Goal: Task Accomplishment & Management: Use online tool/utility

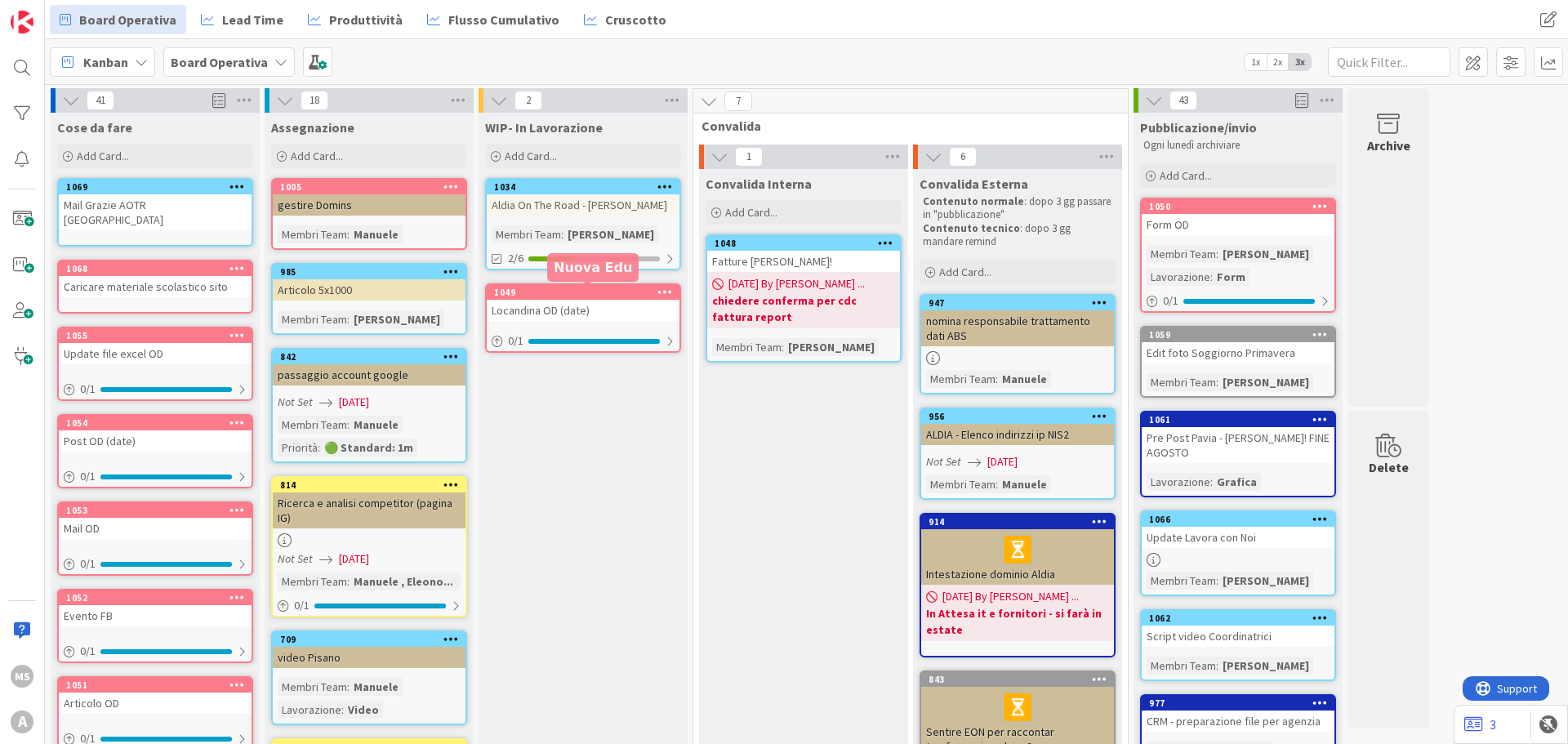
click at [566, 299] on div "1049" at bounding box center [583, 292] width 192 height 15
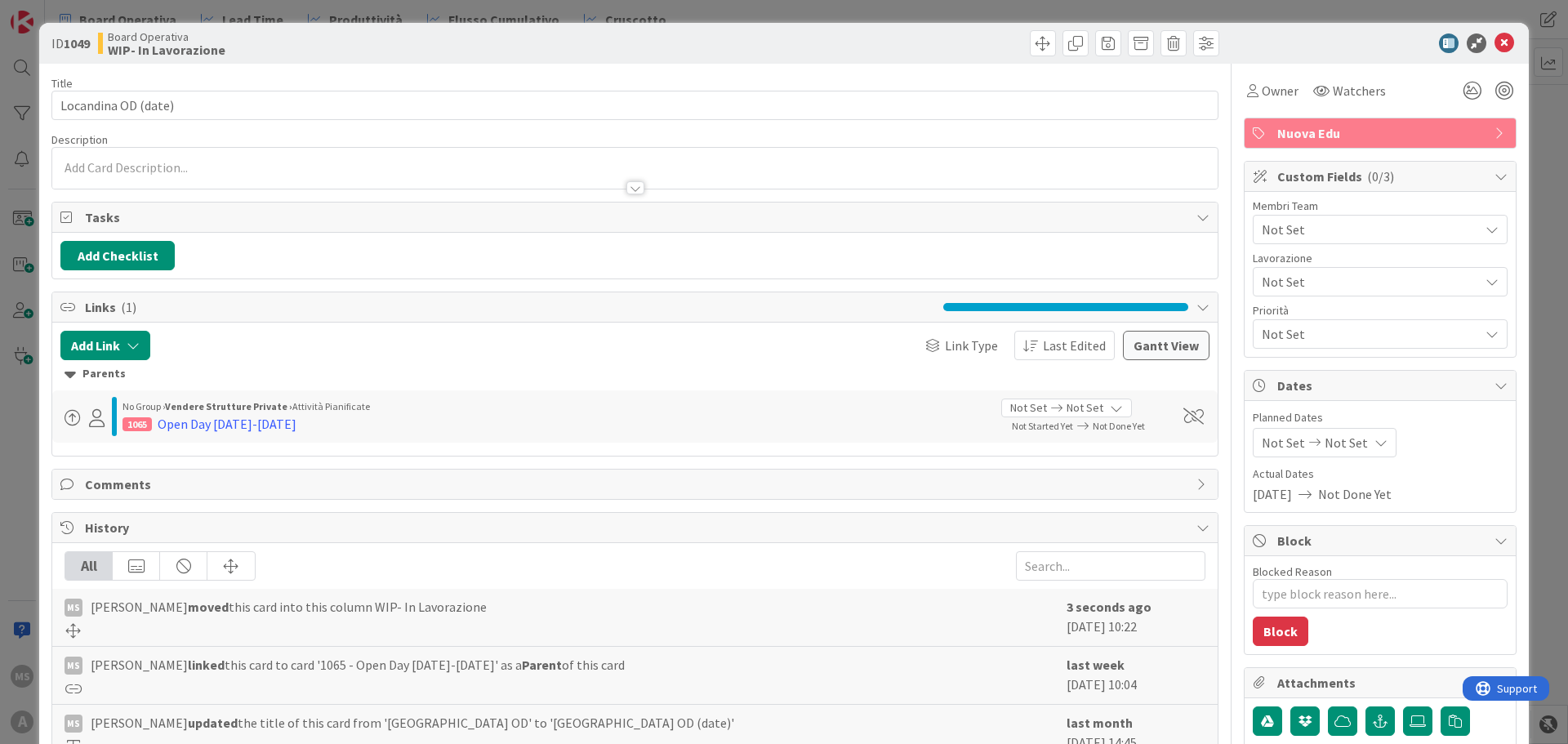
click at [1284, 233] on span "Not Set" at bounding box center [1370, 229] width 217 height 19
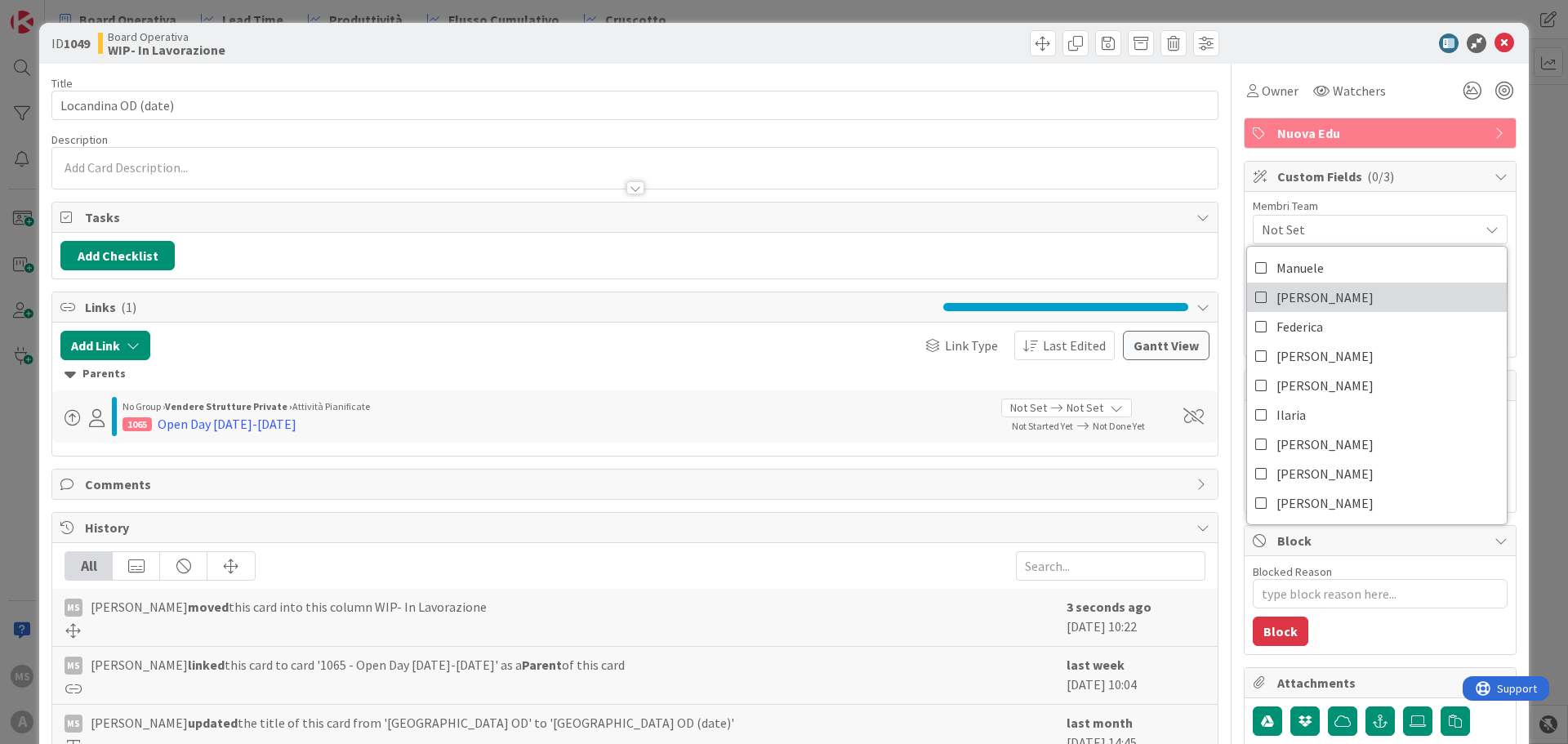
click at [1290, 288] on span "[PERSON_NAME]" at bounding box center [1324, 296] width 98 height 25
type textarea "x"
click at [1496, 33] on div "ID 1049 Board Operativa WIP- In Lavorazione" at bounding box center [784, 43] width 1490 height 41
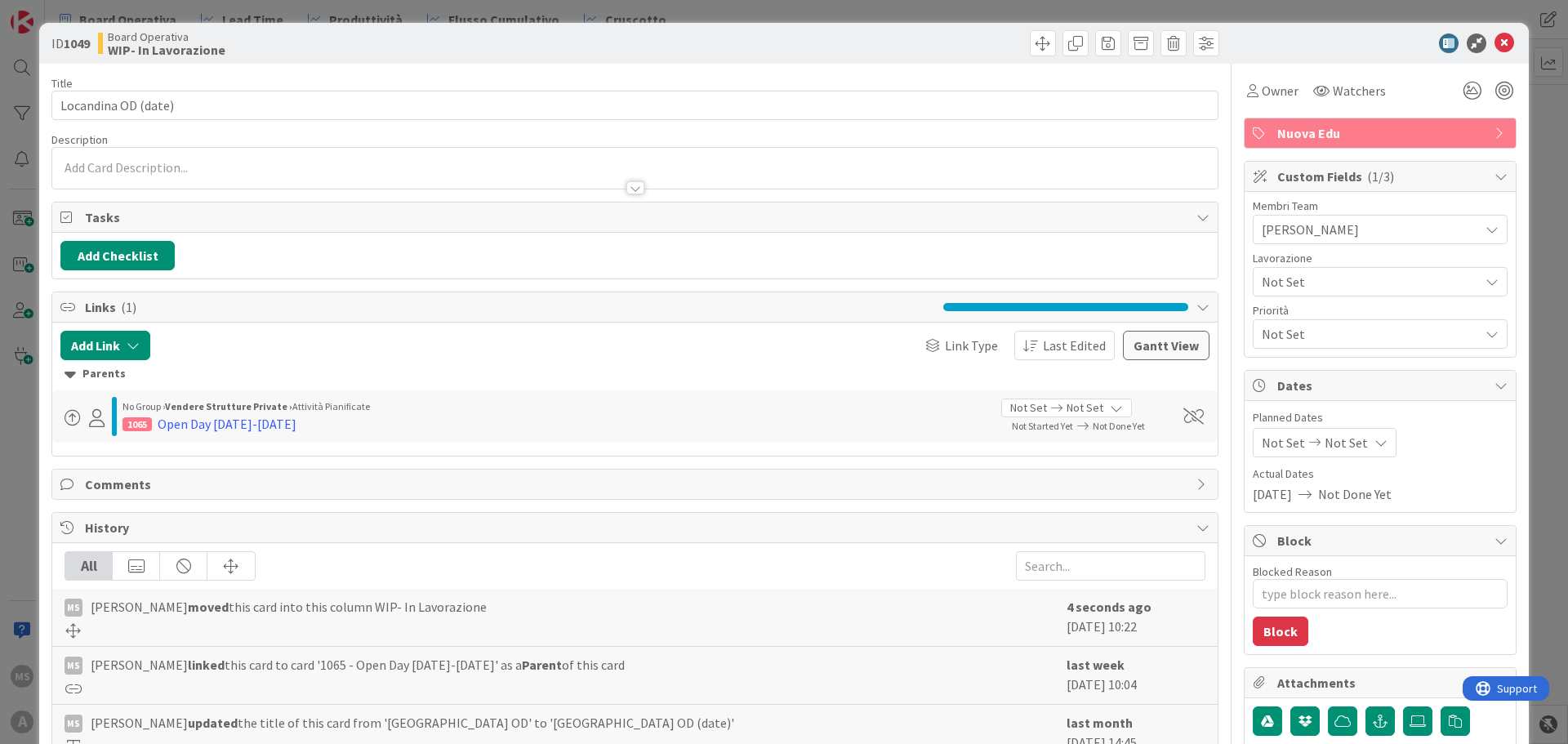
click at [1480, 51] on div at bounding box center [1372, 43] width 289 height 19
click at [1494, 42] on icon at bounding box center [1503, 43] width 19 height 19
